Goal: Register for event/course

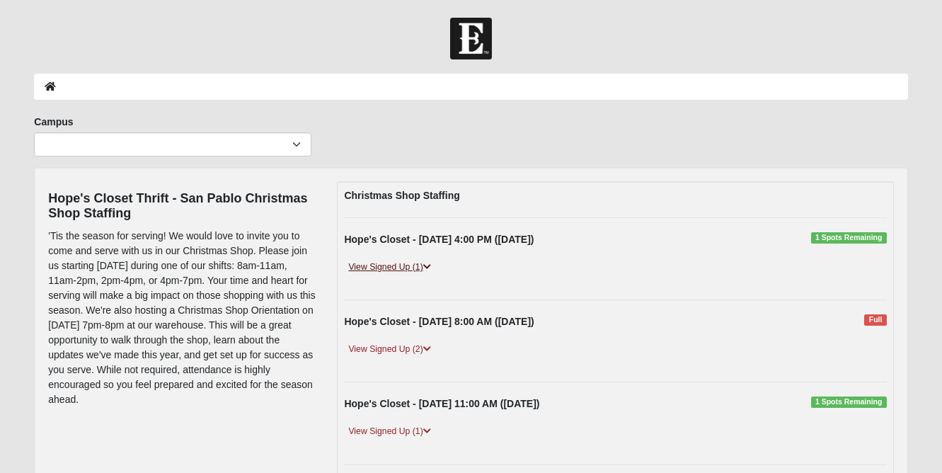
click at [424, 263] on link "View Signed Up (1)" at bounding box center [389, 267] width 91 height 15
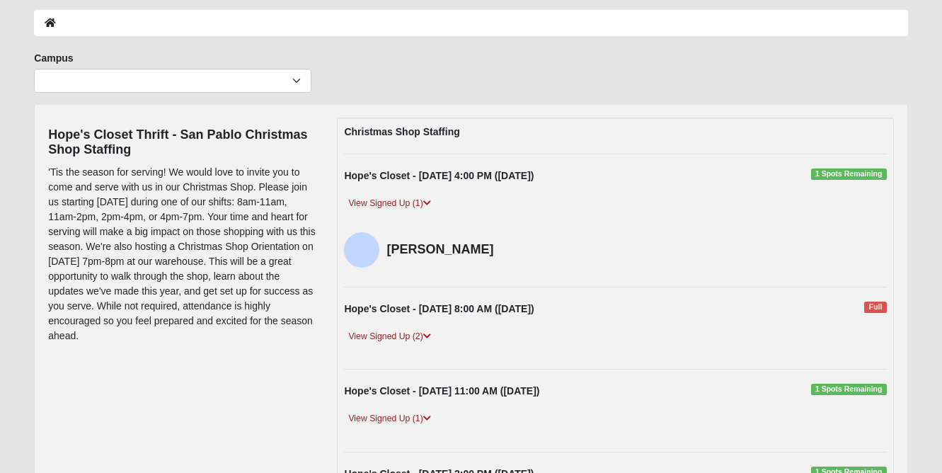
scroll to position [86, 0]
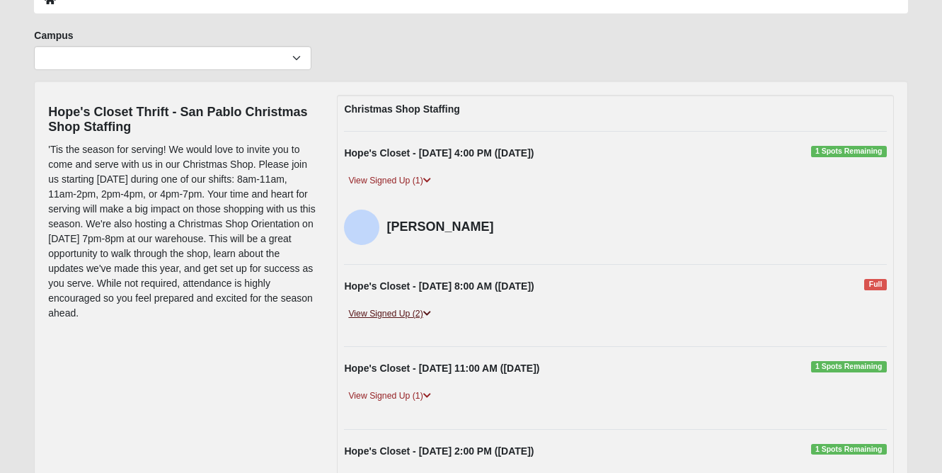
click at [411, 310] on link "View Signed Up (2)" at bounding box center [389, 313] width 91 height 15
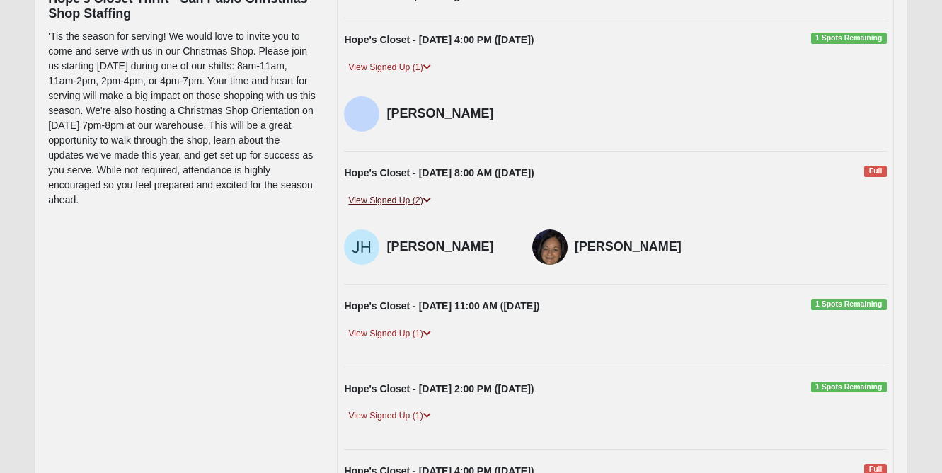
scroll to position [201, 0]
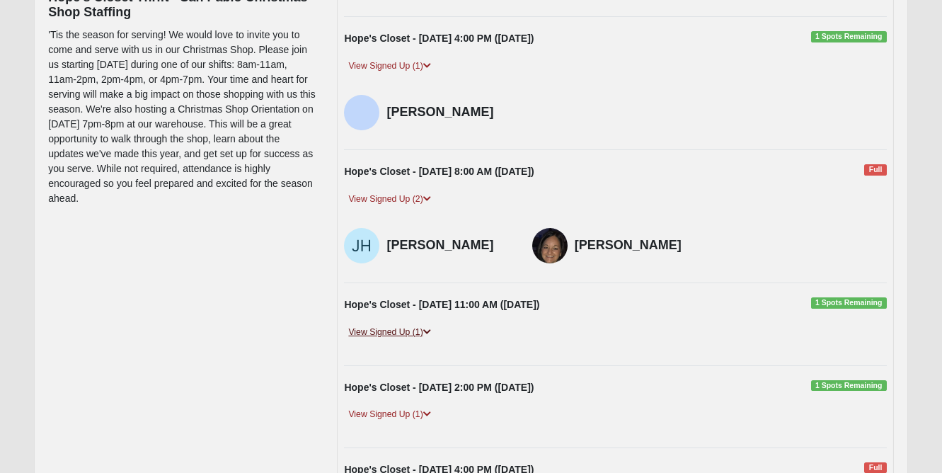
click at [411, 325] on link "View Signed Up (1)" at bounding box center [389, 332] width 91 height 15
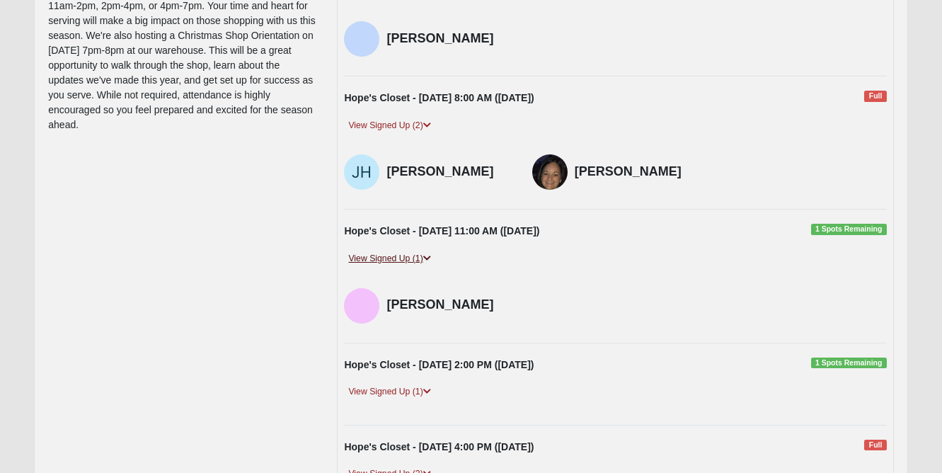
scroll to position [284, 0]
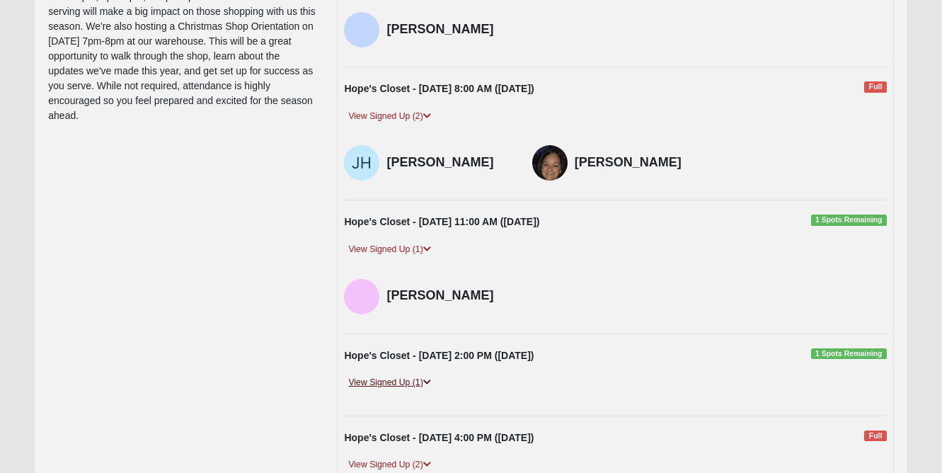
click at [401, 381] on link "View Signed Up (1)" at bounding box center [389, 382] width 91 height 15
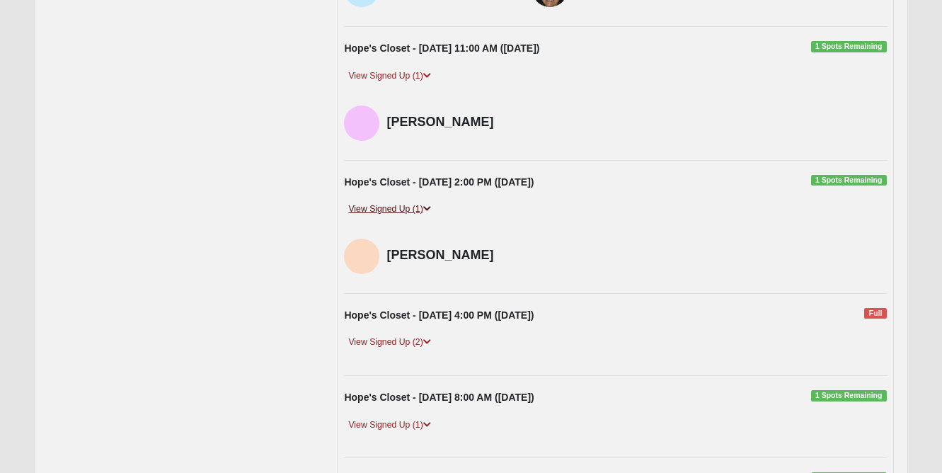
scroll to position [475, 0]
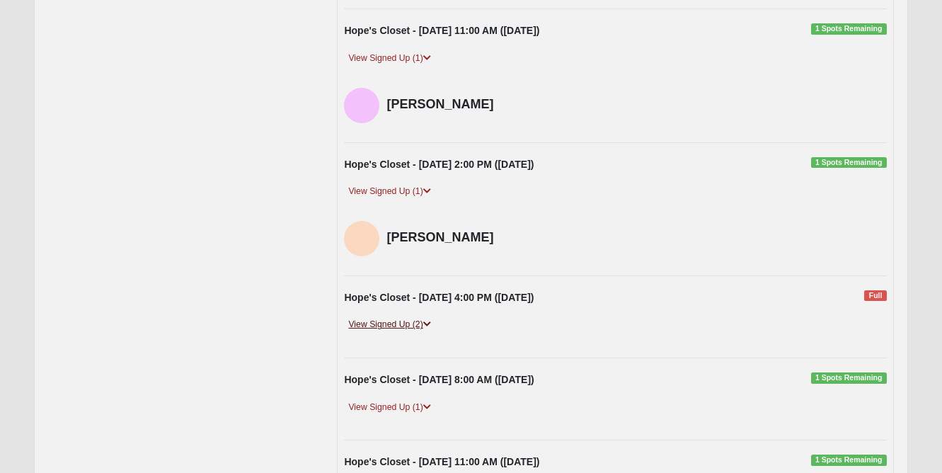
click at [408, 323] on link "View Signed Up (2)" at bounding box center [389, 324] width 91 height 15
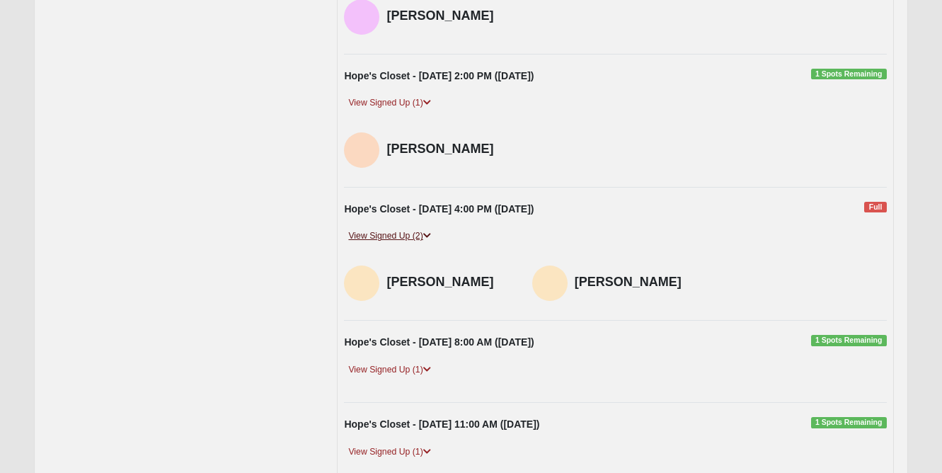
scroll to position [562, 0]
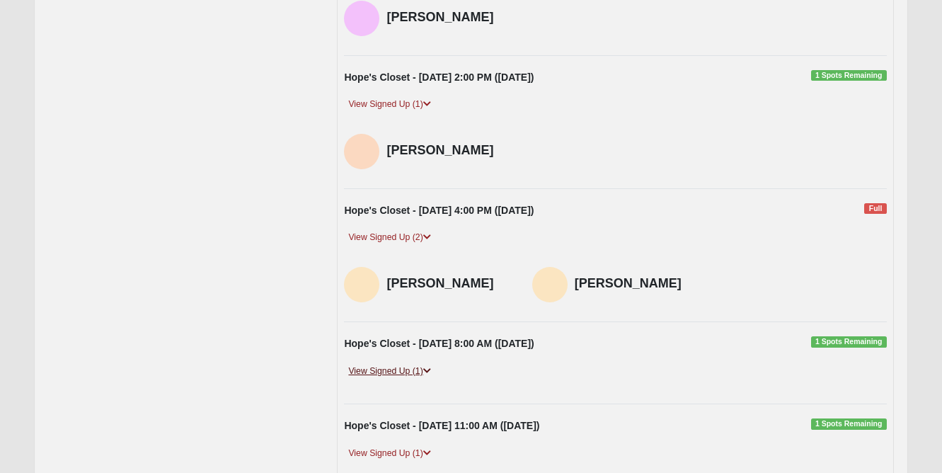
click at [403, 366] on link "View Signed Up (1)" at bounding box center [389, 371] width 91 height 15
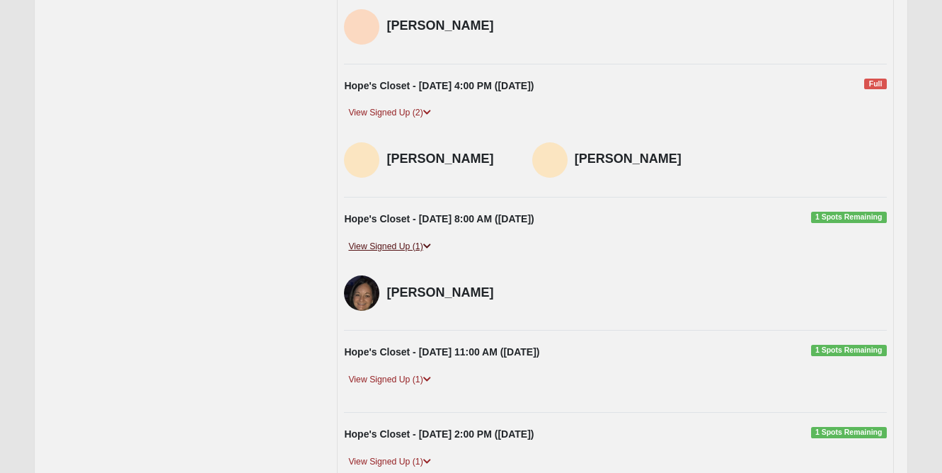
scroll to position [694, 0]
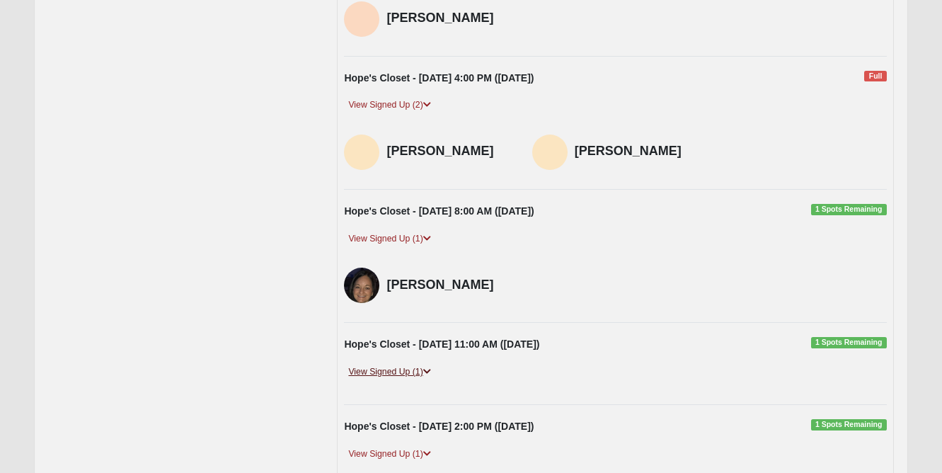
click at [403, 365] on link "View Signed Up (1)" at bounding box center [389, 372] width 91 height 15
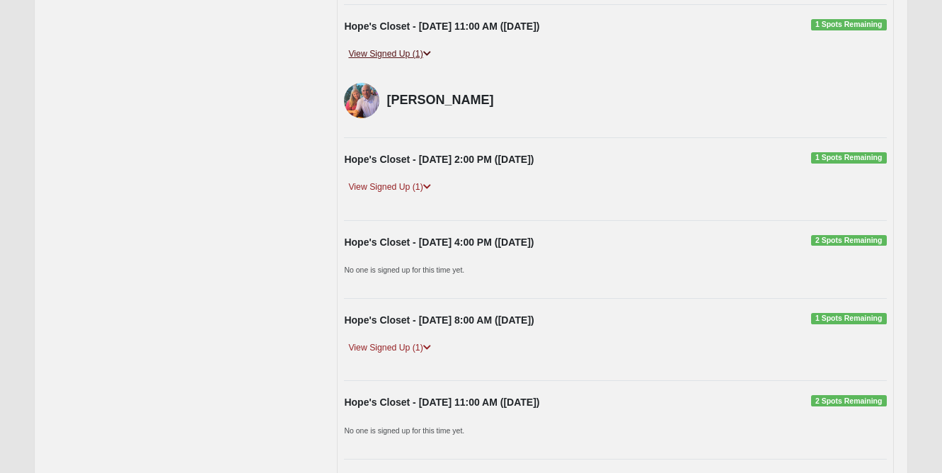
scroll to position [1013, 0]
click at [413, 179] on link "View Signed Up (1)" at bounding box center [389, 186] width 91 height 15
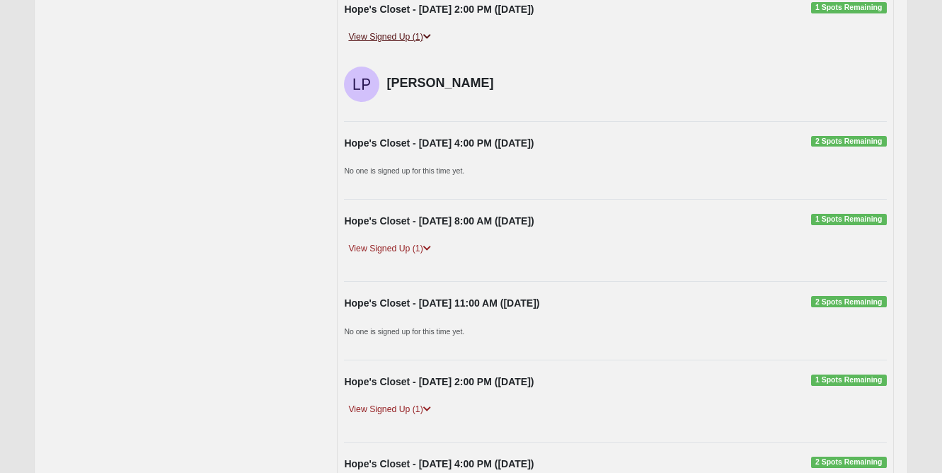
scroll to position [1190, 0]
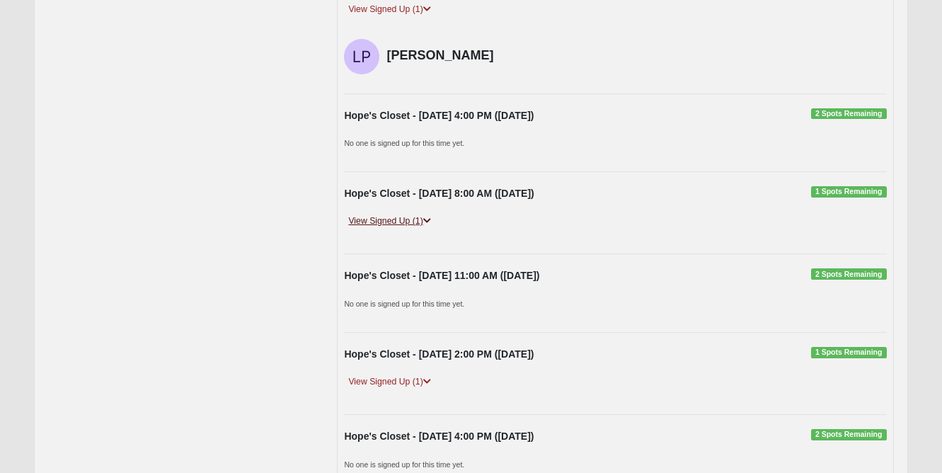
click at [399, 214] on link "View Signed Up (1)" at bounding box center [389, 221] width 91 height 15
